Goal: Transaction & Acquisition: Download file/media

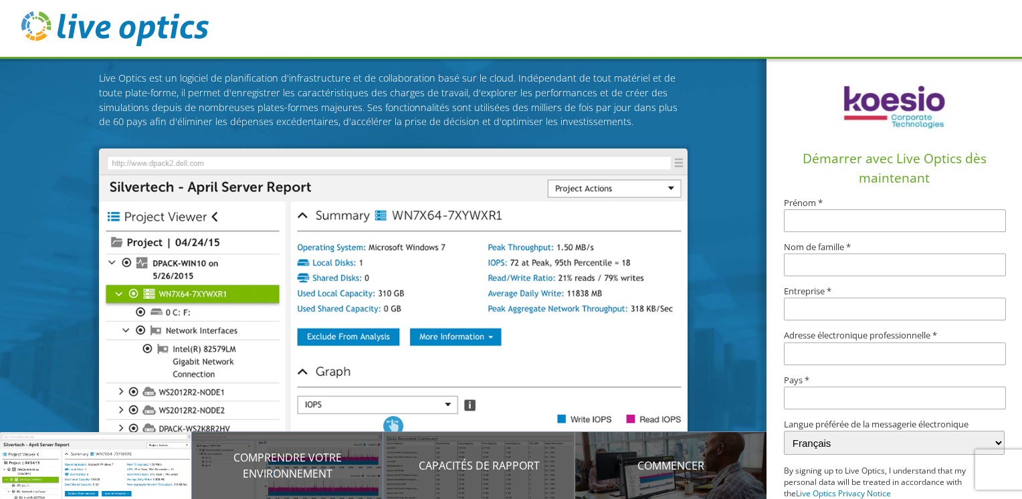
click at [844, 226] on input "text" at bounding box center [894, 220] width 221 height 23
type input "[PERSON_NAME]"
type input "Fortier"
type input "Castel"
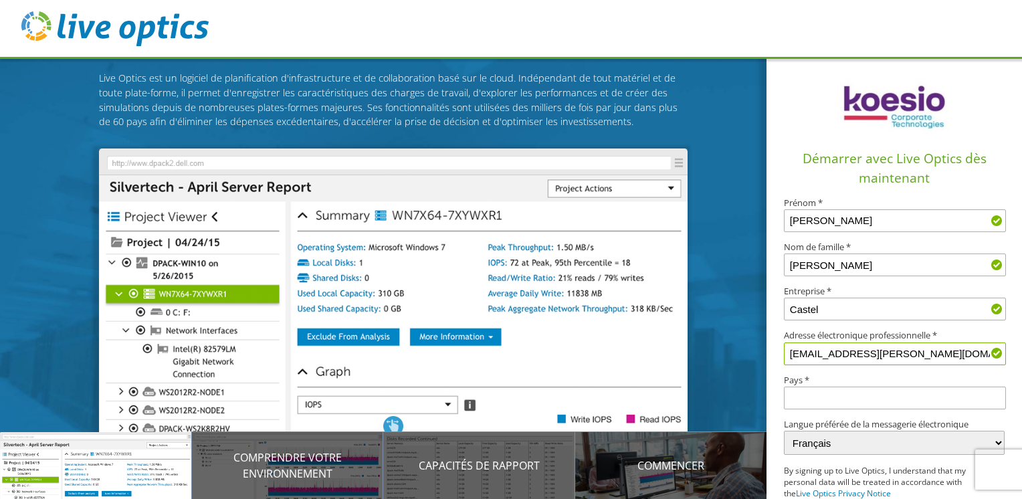
type input "sebastien.fortier@castel.fr"
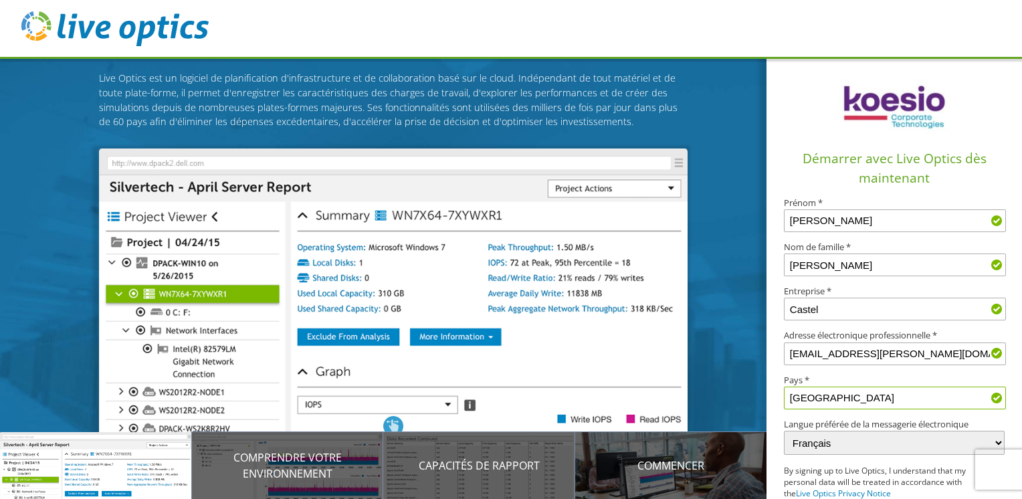
type input "France"
click at [795, 376] on label "Pays *" at bounding box center [894, 380] width 220 height 9
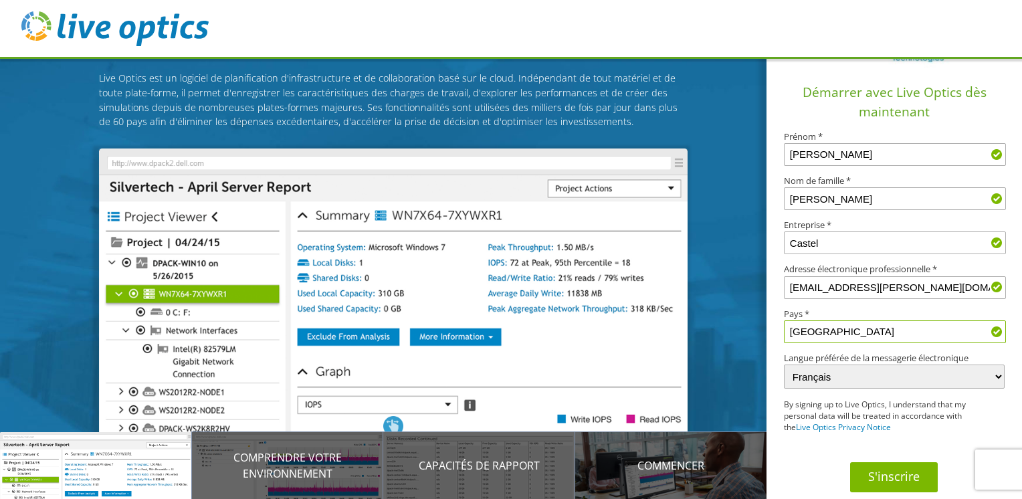
click at [888, 474] on button "S'inscrire" at bounding box center [894, 477] width 88 height 30
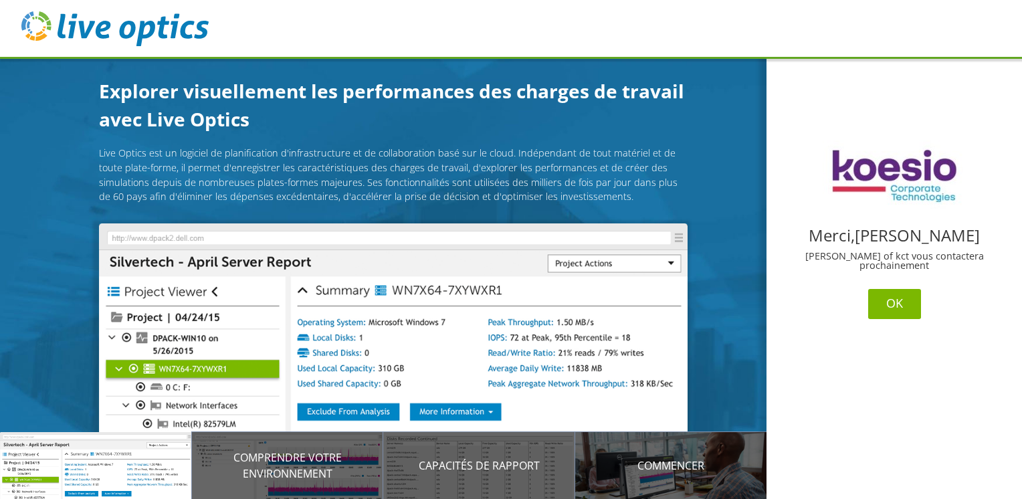
click at [894, 304] on button "OK" at bounding box center [894, 304] width 53 height 30
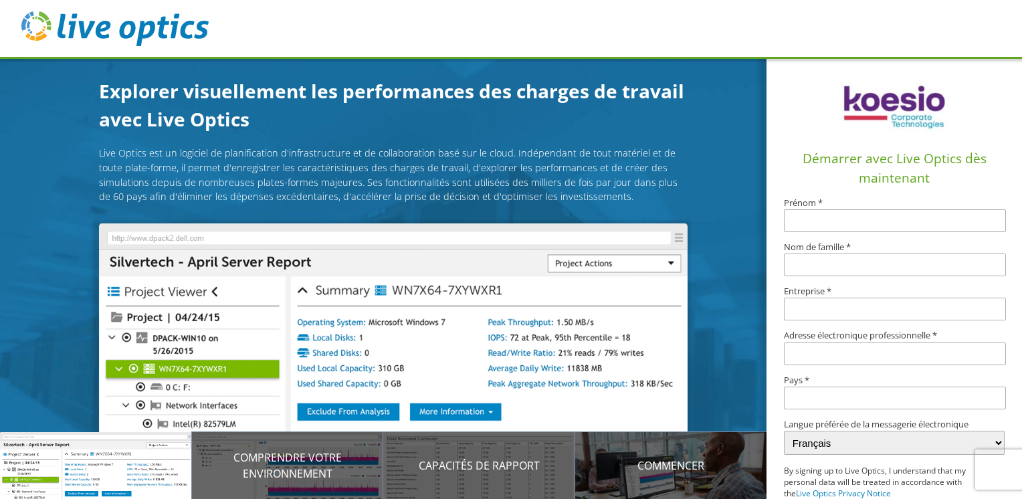
scroll to position [75, 0]
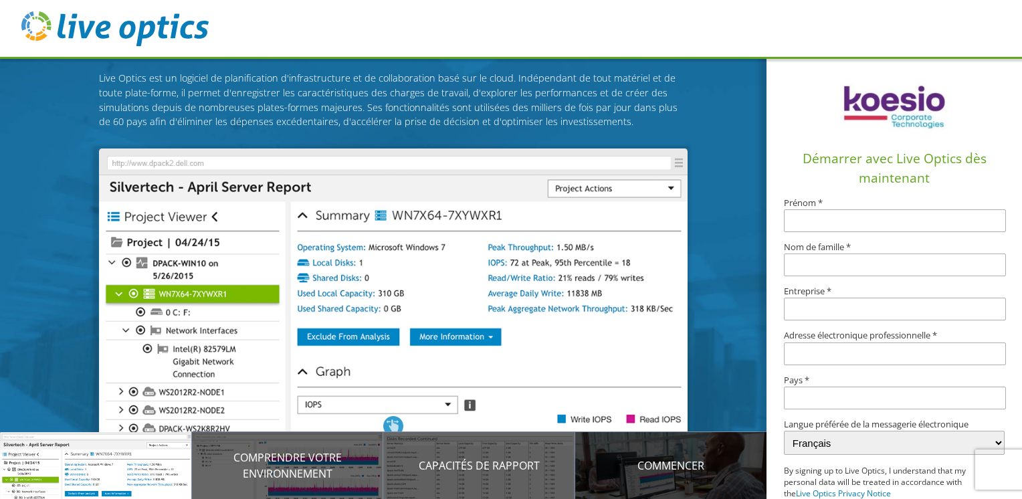
click at [669, 469] on p "Commencer" at bounding box center [671, 466] width 192 height 16
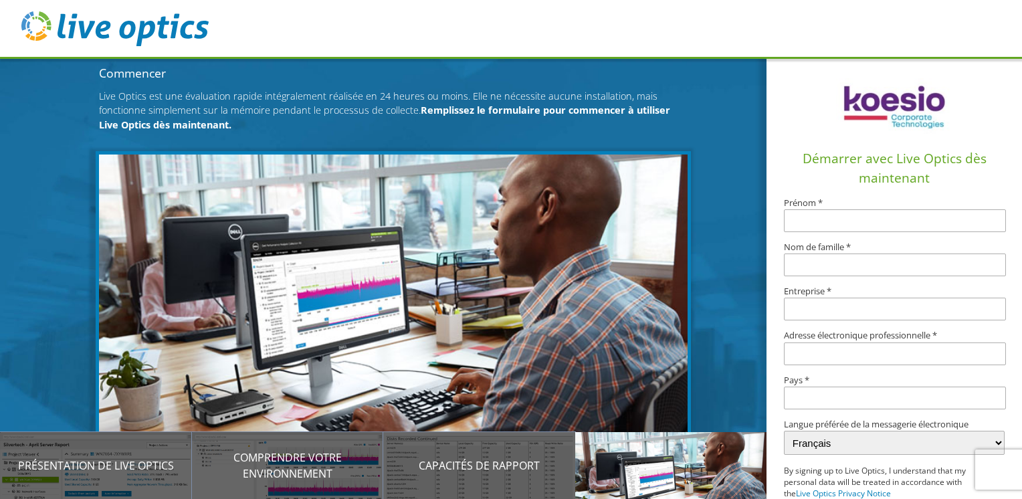
click at [669, 469] on p "Commencer" at bounding box center [671, 466] width 192 height 16
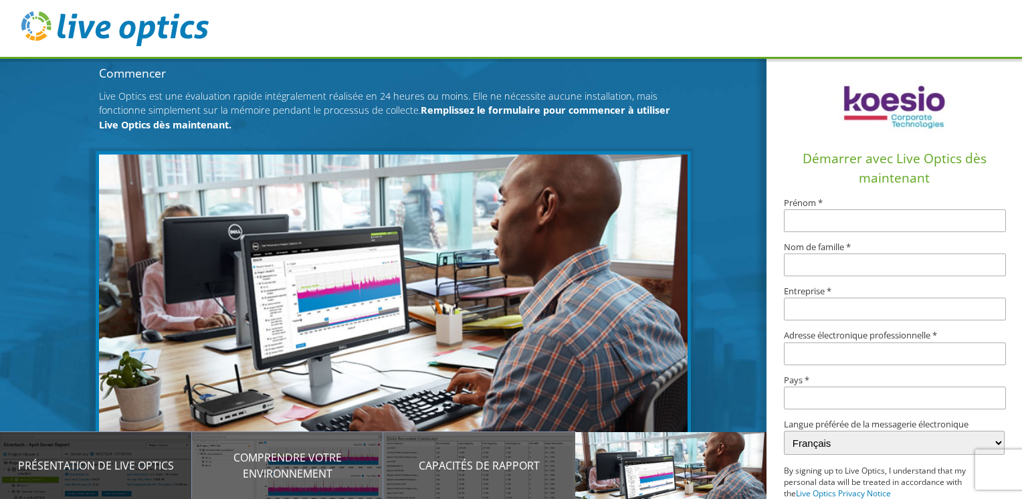
click at [116, 459] on p "Présentation de Live Optics" at bounding box center [96, 466] width 192 height 16
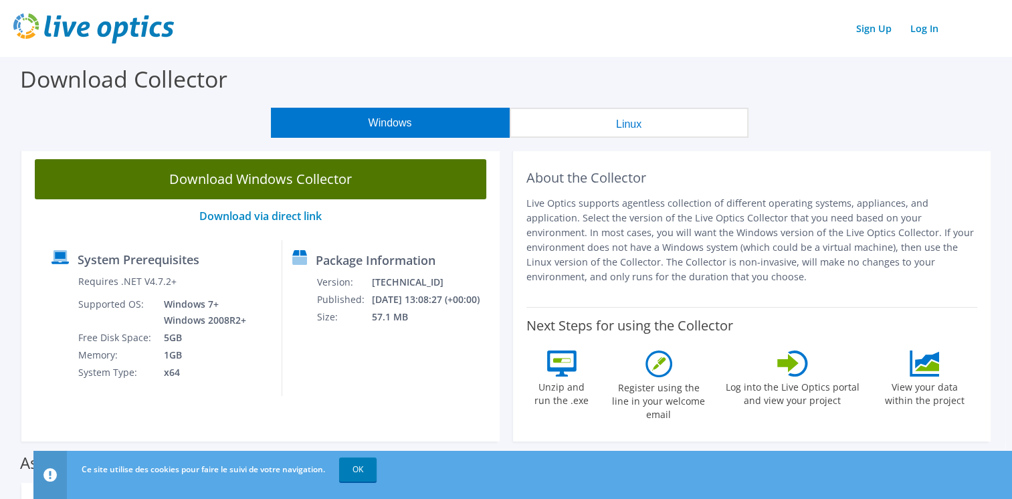
click at [278, 180] on link "Download Windows Collector" at bounding box center [261, 179] width 452 height 40
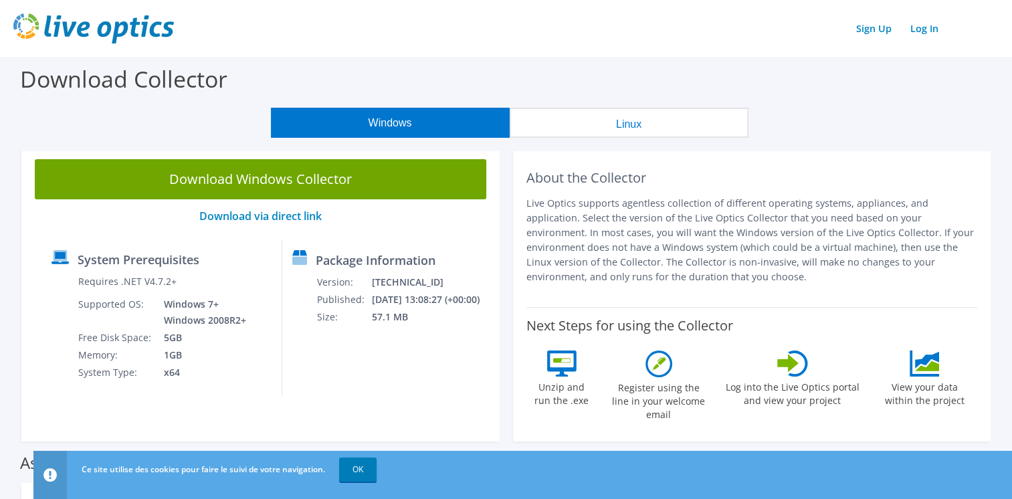
scroll to position [201, 0]
